Goal: Information Seeking & Learning: Learn about a topic

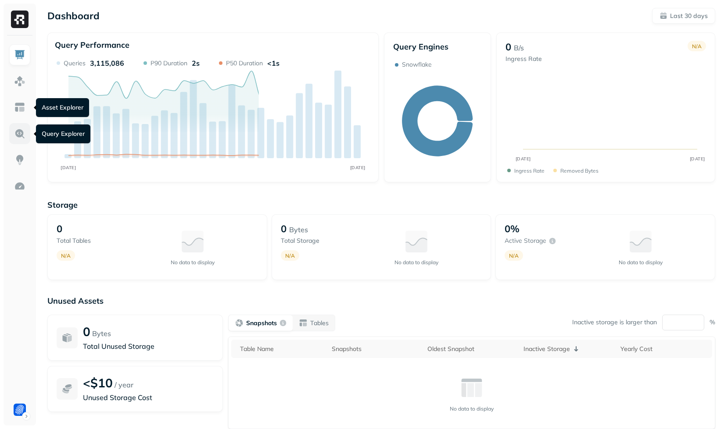
click at [22, 126] on link at bounding box center [19, 133] width 21 height 21
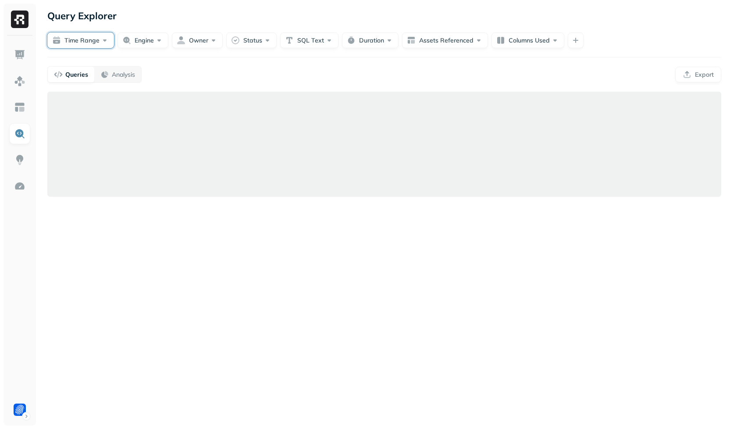
click at [73, 45] on button "Time Range" at bounding box center [80, 40] width 67 height 16
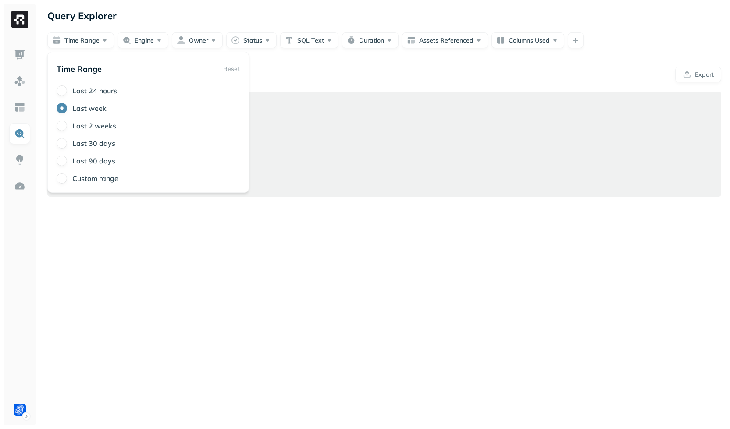
click at [293, 70] on div "Queries Analysis Export" at bounding box center [384, 74] width 674 height 17
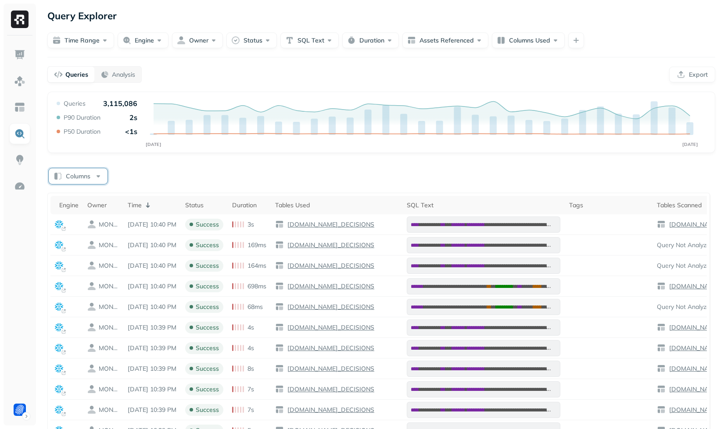
click at [100, 173] on button "Columns" at bounding box center [78, 176] width 59 height 16
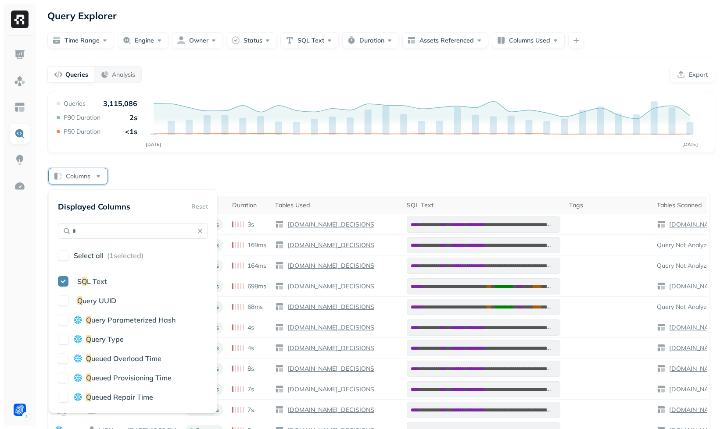
type input "*"
drag, startPoint x: 99, startPoint y: 300, endPoint x: 174, endPoint y: 260, distance: 84.7
click at [99, 300] on span "uery UUID" at bounding box center [99, 300] width 34 height 9
click at [354, 142] on icon "AUG [DATE]" at bounding box center [381, 125] width 653 height 53
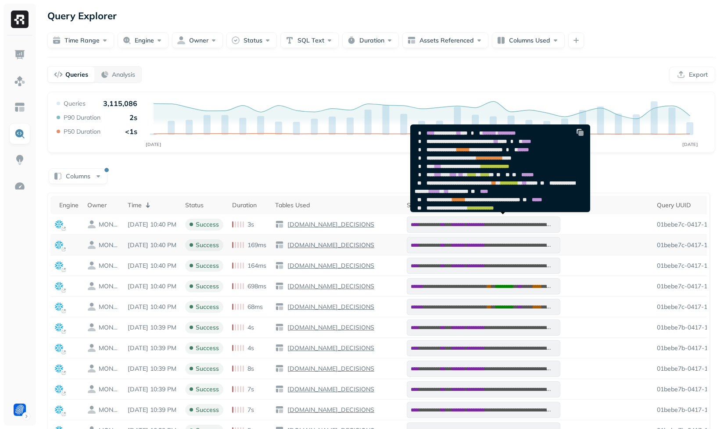
scroll to position [0, 173]
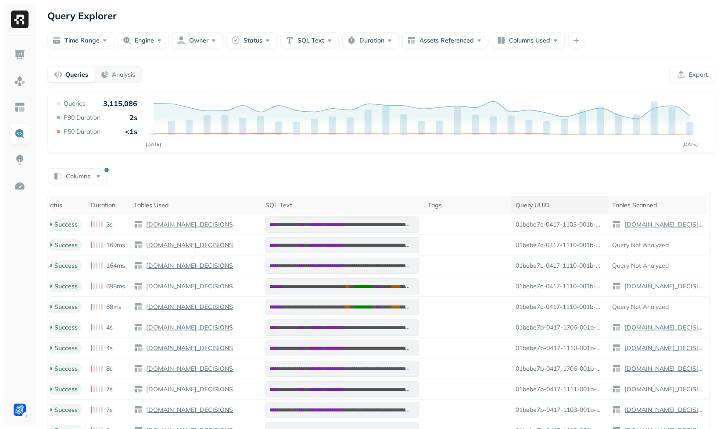
click at [540, 202] on div "Query UUID" at bounding box center [559, 205] width 88 height 8
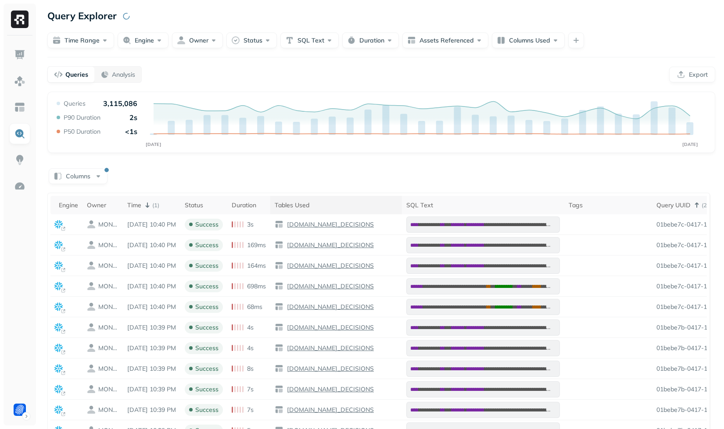
scroll to position [0, 0]
click at [173, 207] on div "Time ( 1 )" at bounding box center [152, 205] width 49 height 11
click at [173, 207] on div "Time ( 2 )" at bounding box center [152, 205] width 49 height 11
click at [176, 204] on div "Time ( 2 )" at bounding box center [152, 205] width 49 height 11
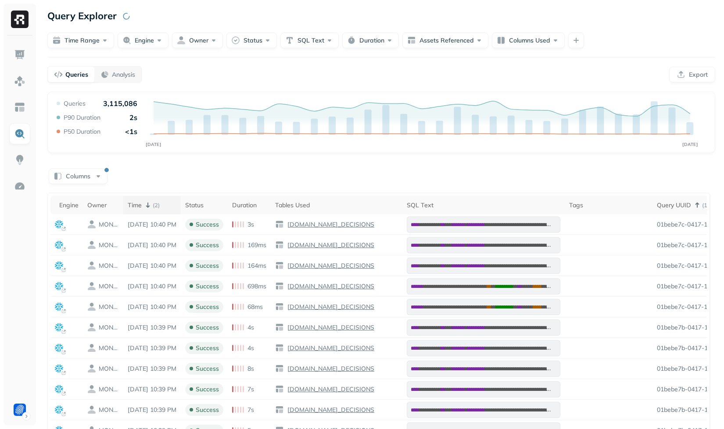
click at [176, 204] on div "Time ( 2 )" at bounding box center [152, 205] width 49 height 11
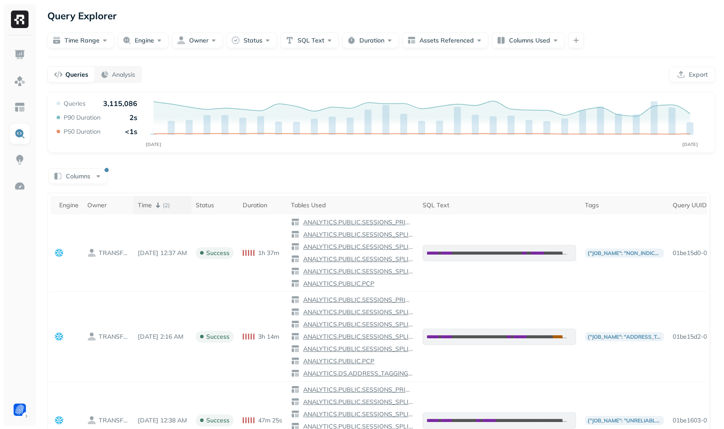
click at [187, 204] on div "Time ( 2 )" at bounding box center [162, 205] width 49 height 11
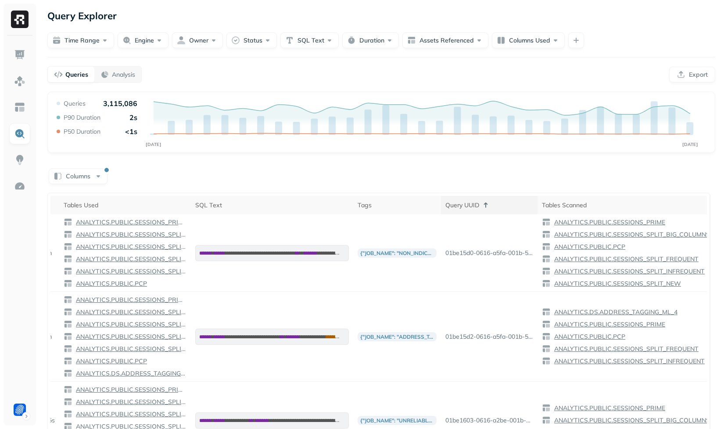
click at [491, 207] on icon at bounding box center [485, 205] width 11 height 11
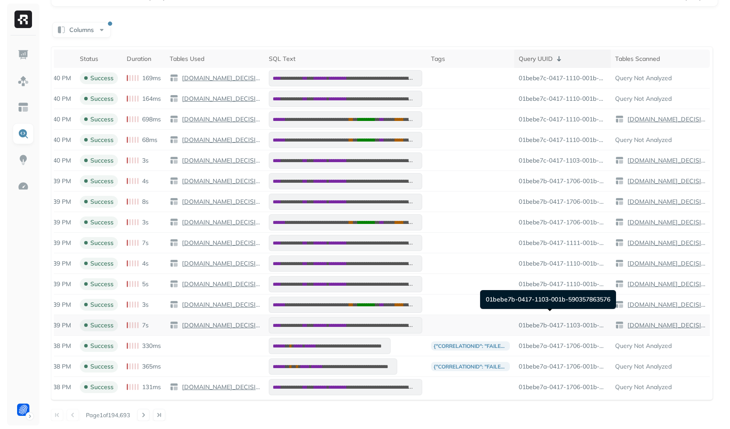
scroll to position [0, 0]
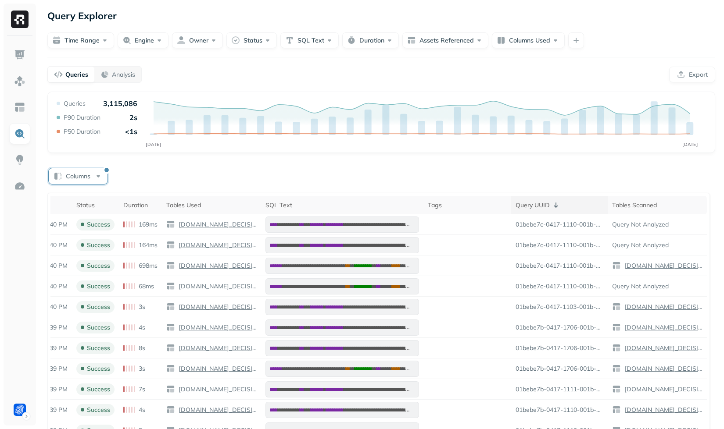
click at [87, 177] on button "Columns" at bounding box center [78, 176] width 59 height 16
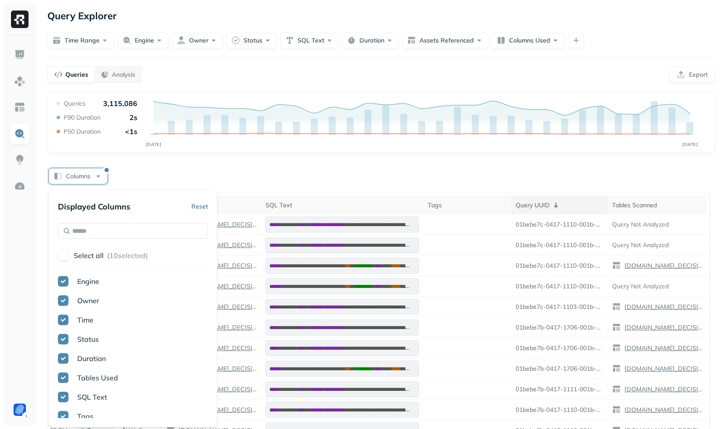
click at [125, 258] on button "Select all ( 10 selected)" at bounding box center [141, 256] width 134 height 16
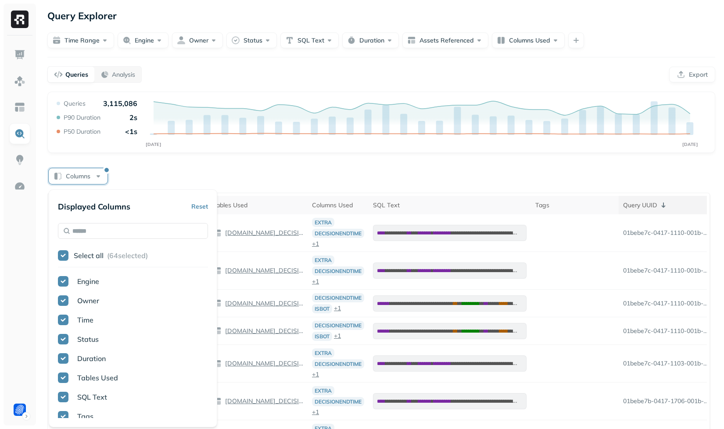
click at [127, 261] on button "Select all ( 64 selected)" at bounding box center [141, 256] width 134 height 16
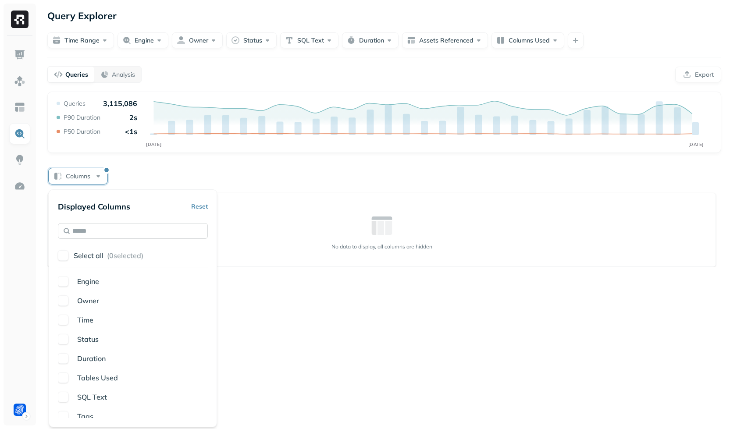
click at [137, 237] on input "text" at bounding box center [133, 231] width 150 height 16
type input "*"
type input "**"
click at [107, 284] on span "UU" at bounding box center [102, 281] width 11 height 9
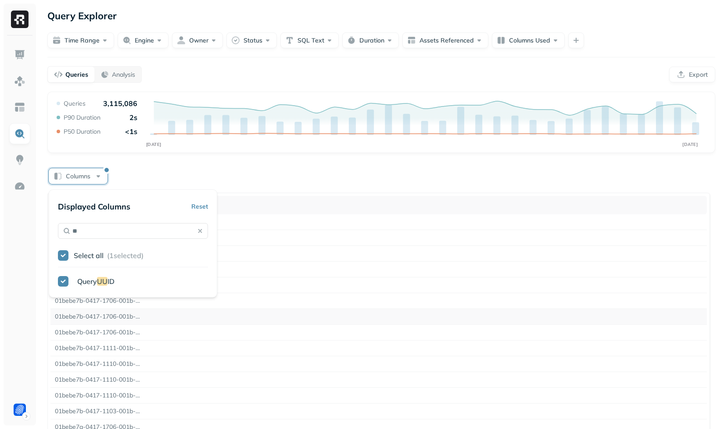
click at [259, 320] on td "01bebe7b-0417-1706-001b-590357864226" at bounding box center [378, 317] width 656 height 16
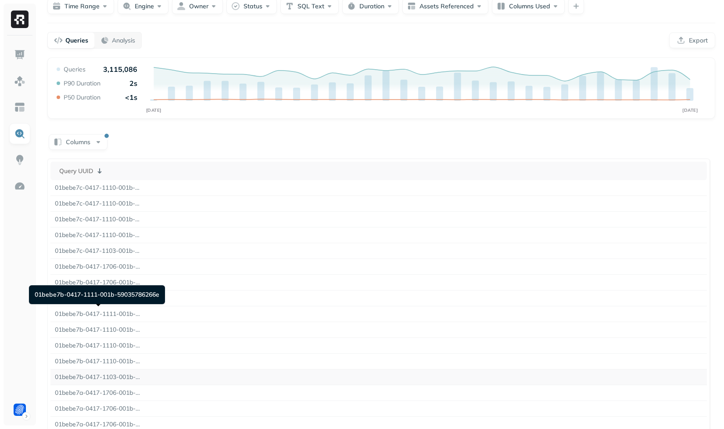
scroll to position [69, 0]
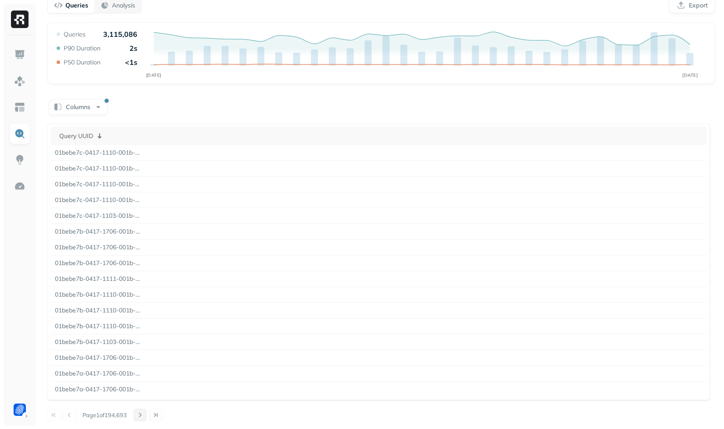
click at [146, 411] on button at bounding box center [140, 415] width 12 height 12
click at [186, 105] on div "Columns" at bounding box center [380, 106] width 667 height 17
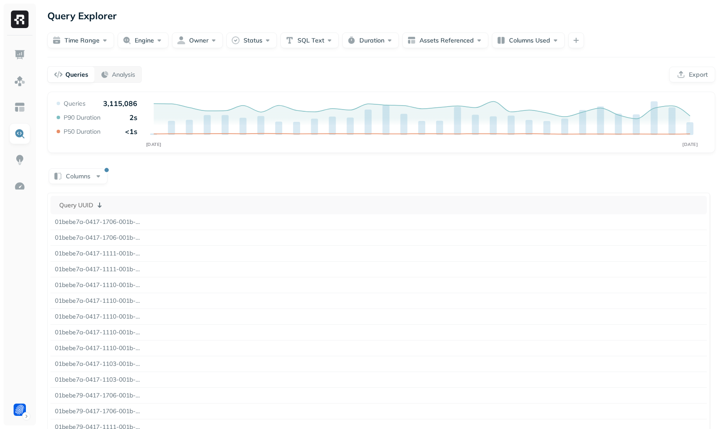
click at [168, 61] on div "Query Explorer Time Range Engine Owner Status SQL Text Duration Assets Referenc…" at bounding box center [381, 249] width 685 height 499
click at [77, 48] on button "Time Range" at bounding box center [80, 40] width 67 height 16
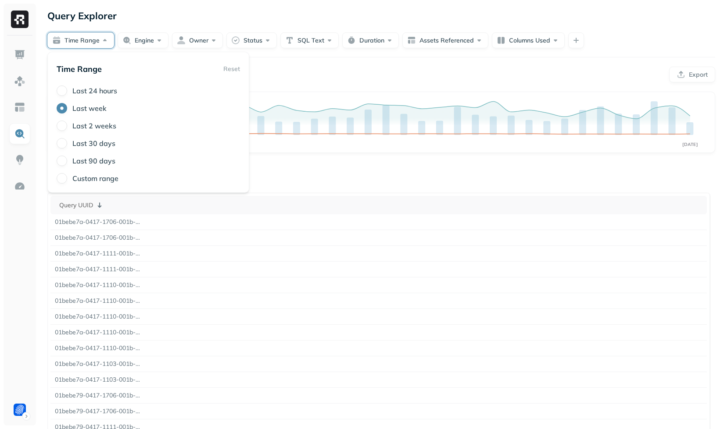
click at [93, 88] on label "Last 24 hours" at bounding box center [94, 90] width 45 height 9
click at [67, 88] on button "Last 24 hours" at bounding box center [62, 91] width 11 height 11
click at [289, 71] on div "Queries Analysis Export" at bounding box center [380, 74] width 667 height 17
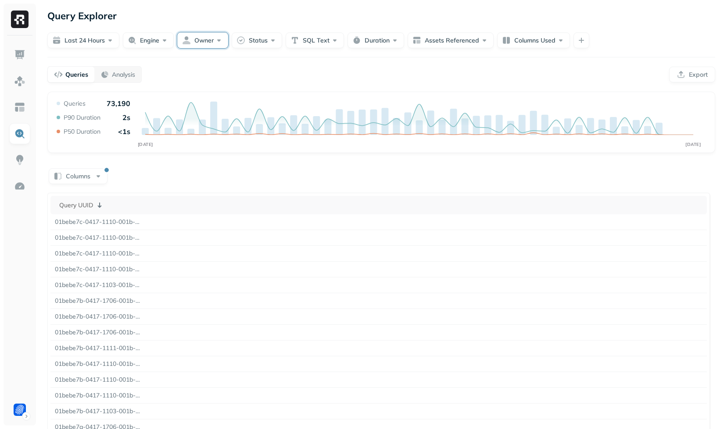
click at [210, 43] on button "Owner" at bounding box center [202, 40] width 51 height 16
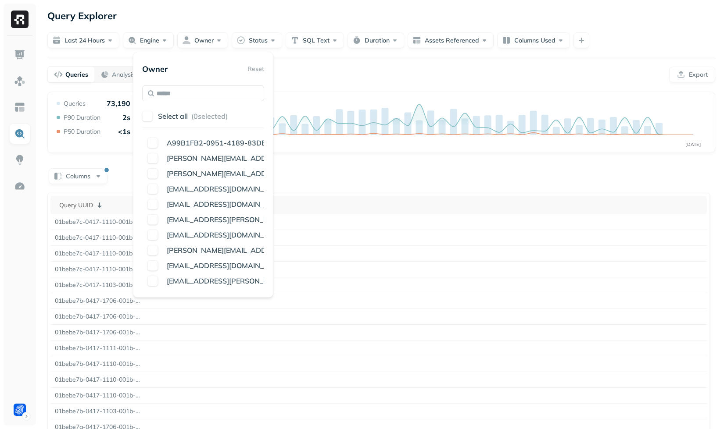
click at [282, 75] on div "Queries Analysis Export" at bounding box center [380, 74] width 667 height 17
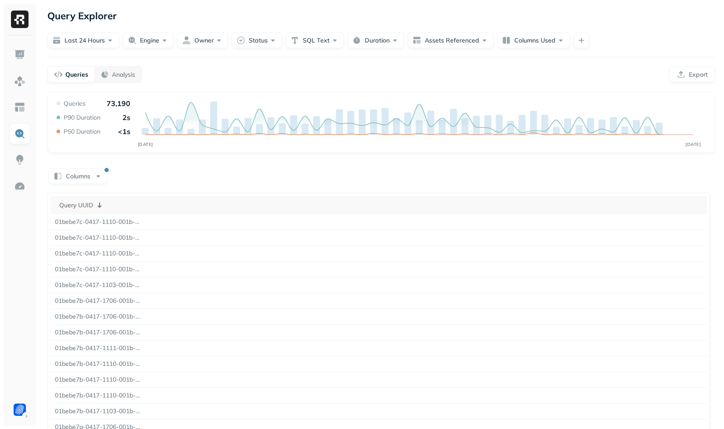
click at [265, 49] on div "Query Explorer Last 24 hours Engine Owner Status SQL Text Duration Assets Refer…" at bounding box center [381, 249] width 685 height 499
click at [270, 40] on button "Status" at bounding box center [257, 40] width 50 height 16
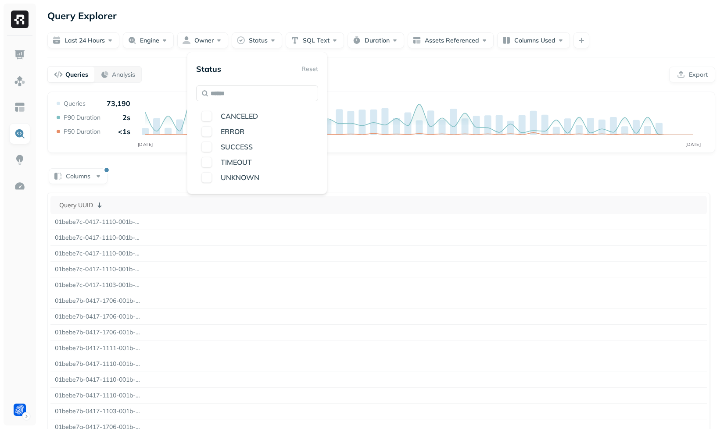
drag, startPoint x: 380, startPoint y: 61, endPoint x: 367, endPoint y: 51, distance: 16.2
click at [380, 61] on div "Query Explorer Last 24 hours Engine Owner Status SQL Text Duration Assets Refer…" at bounding box center [381, 249] width 685 height 499
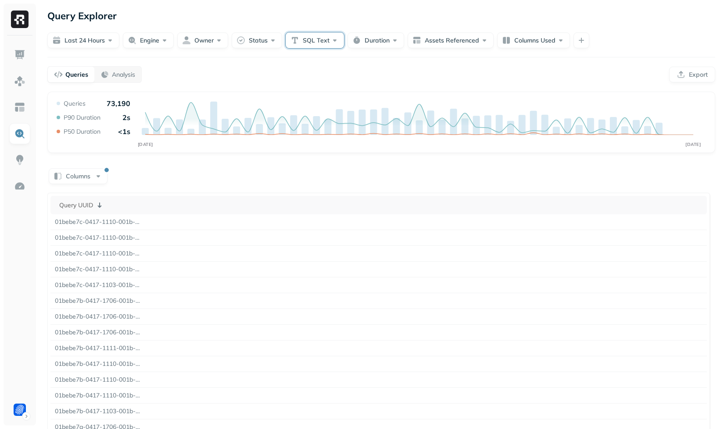
click at [335, 36] on button "SQL Text" at bounding box center [314, 40] width 58 height 16
click at [436, 64] on div "Query Explorer Last 24 hours Engine Owner Status SQL Text Duration Assets Refer…" at bounding box center [381, 249] width 685 height 499
click at [512, 36] on button "Columns Used" at bounding box center [533, 40] width 73 height 16
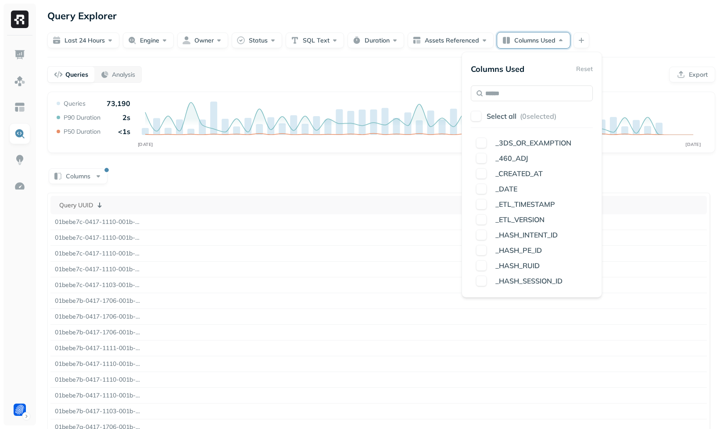
click at [434, 21] on div "Query Explorer" at bounding box center [380, 16] width 667 height 16
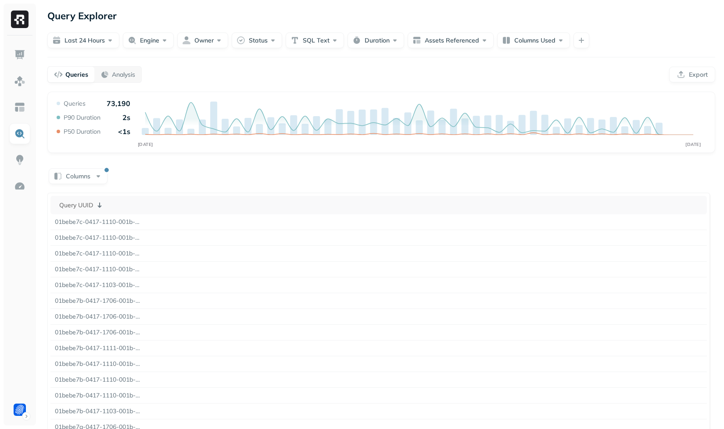
click at [450, 48] on div "Query Explorer Last 24 hours Engine Owner Status SQL Text Duration Assets Refer…" at bounding box center [381, 249] width 685 height 499
click at [451, 43] on button "Assets Referenced" at bounding box center [450, 40] width 86 height 16
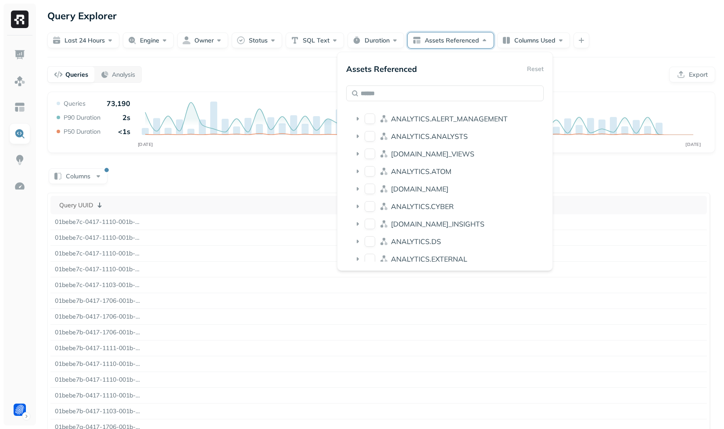
click at [442, 25] on form "Last 24 hours Engine Owner Status SQL Text Duration Assets Referenced Columns U…" at bounding box center [380, 36] width 667 height 25
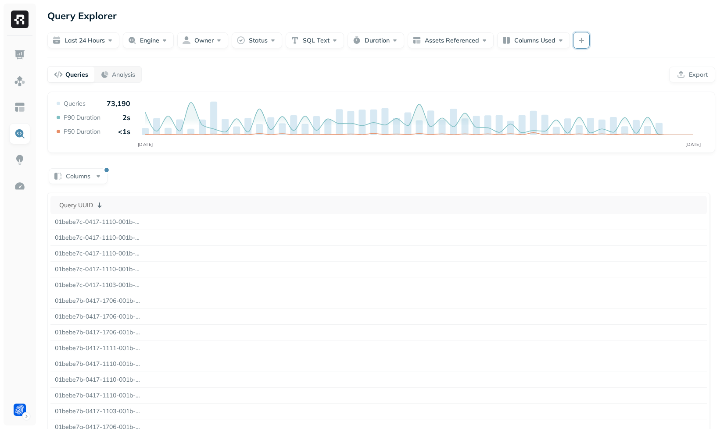
click at [576, 41] on button "button" at bounding box center [581, 40] width 16 height 16
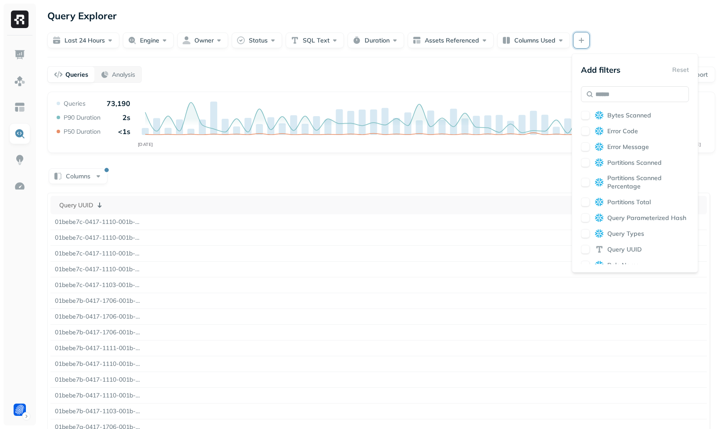
scroll to position [161, 0]
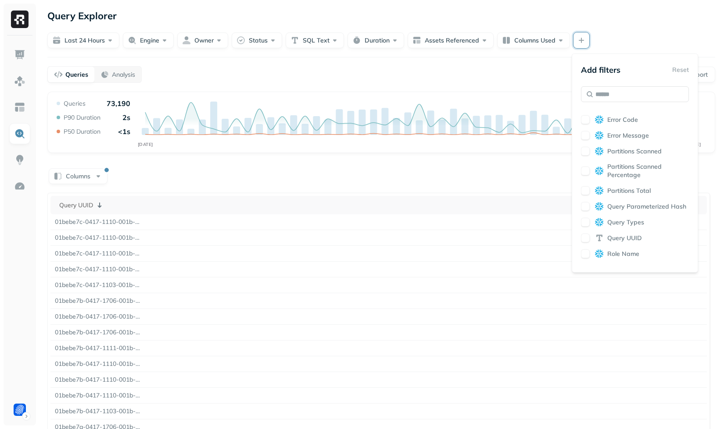
click at [621, 243] on span "Query UUID" at bounding box center [624, 238] width 35 height 8
click at [471, 65] on div "Query Explorer Last 24 hours Engine Owner Status SQL Text Duration Assets Refer…" at bounding box center [381, 249] width 685 height 499
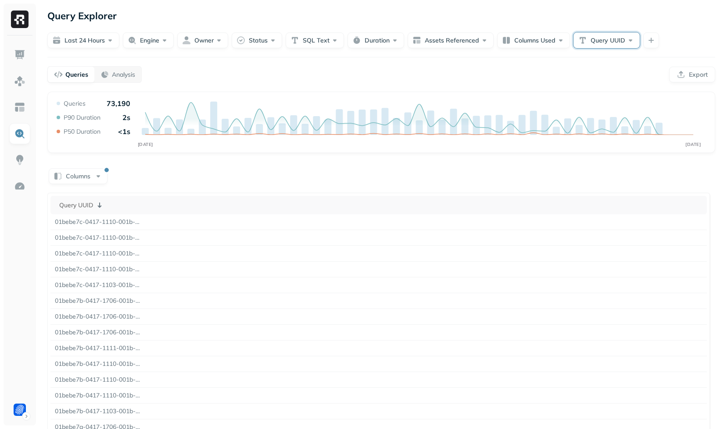
click at [591, 38] on button "Query UUID" at bounding box center [606, 40] width 66 height 16
click at [460, 66] on div "Queries Analysis Export" at bounding box center [380, 74] width 667 height 17
